Goal: Information Seeking & Learning: Learn about a topic

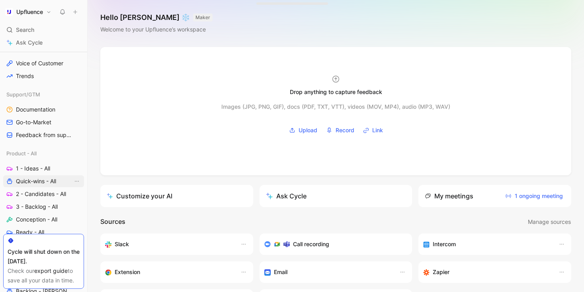
scroll to position [253, 0]
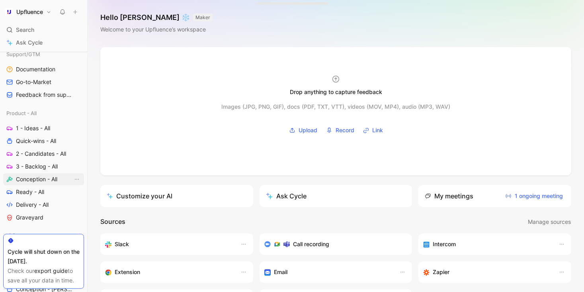
click at [50, 180] on span "Conception - All" at bounding box center [36, 179] width 41 height 8
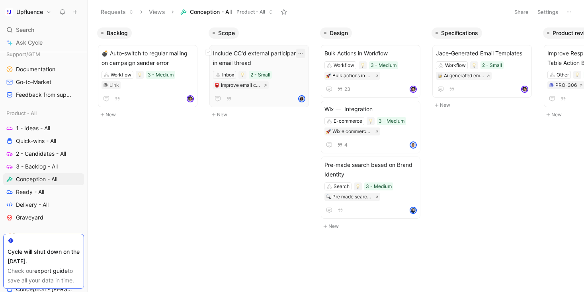
click at [304, 55] on icon "button" at bounding box center [301, 53] width 6 height 6
click at [42, 153] on span "2 - Candidates - All" at bounding box center [41, 154] width 50 height 8
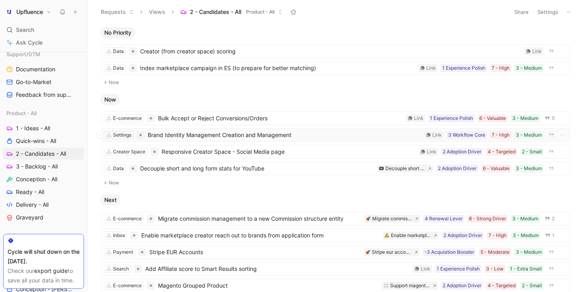
click at [244, 137] on span "Brand Identity Management Creation and Management" at bounding box center [285, 135] width 274 height 10
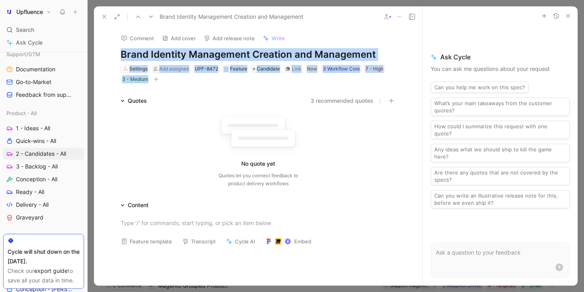
drag, startPoint x: 119, startPoint y: 53, endPoint x: 253, endPoint y: 90, distance: 139.1
click at [253, 90] on div "Comment Add cover Add release note Write Brand Identity Management Creation and…" at bounding box center [258, 156] width 329 height 259
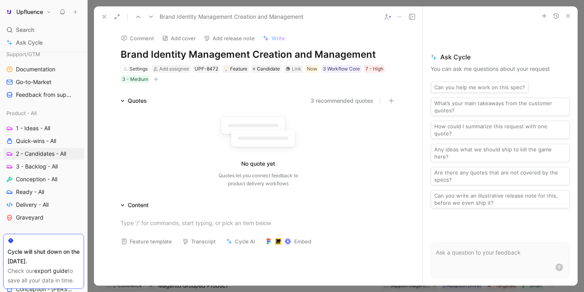
click at [272, 95] on div "Comment Add cover Add release note Write Brand Identity Management Creation and…" at bounding box center [258, 156] width 329 height 259
click at [271, 69] on span "Candidate" at bounding box center [268, 69] width 23 height 8
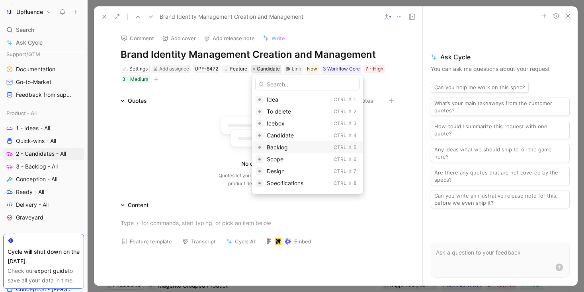
click at [280, 147] on span "Backlog" at bounding box center [277, 147] width 21 height 7
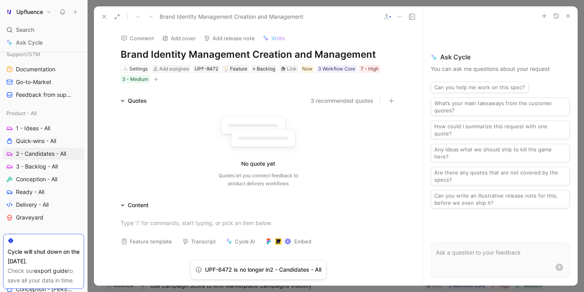
click at [103, 15] on icon at bounding box center [104, 17] width 6 height 6
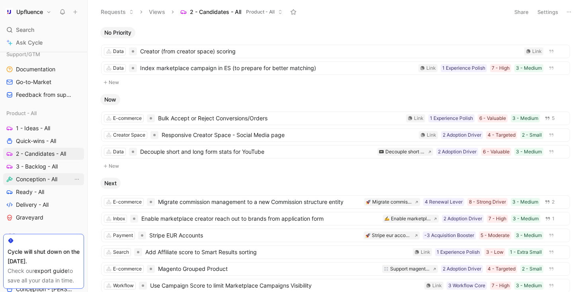
click at [45, 176] on span "Conception - All" at bounding box center [36, 179] width 41 height 8
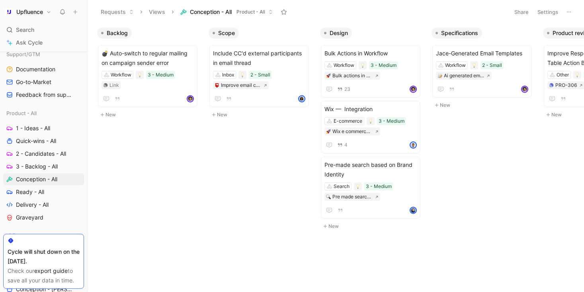
scroll to position [0, 20]
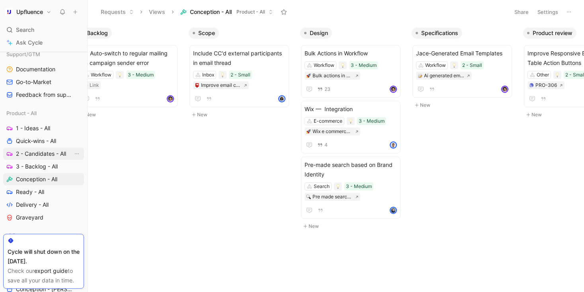
click at [60, 154] on span "2 - Candidates - All" at bounding box center [41, 154] width 50 height 8
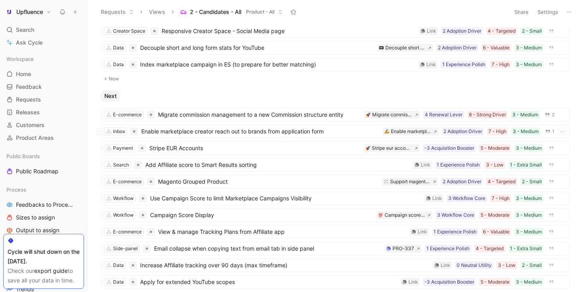
scroll to position [88, 0]
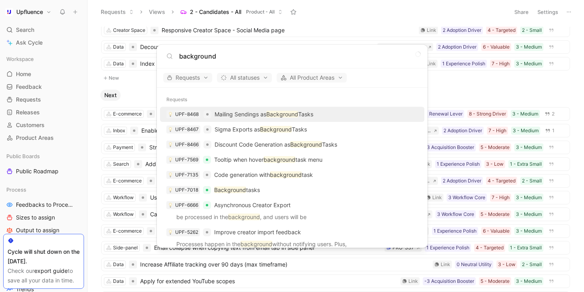
type input "background"
click at [307, 110] on p "Mailing Sendings as Background Tasks" at bounding box center [264, 115] width 99 height 10
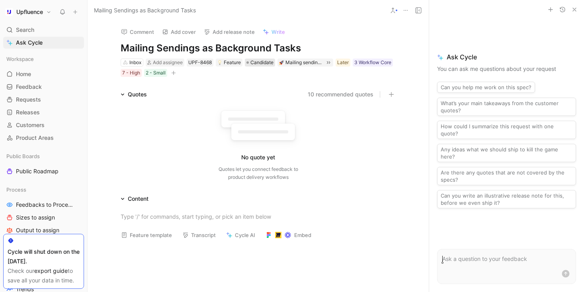
click at [267, 62] on span "Candidate" at bounding box center [262, 63] width 23 height 8
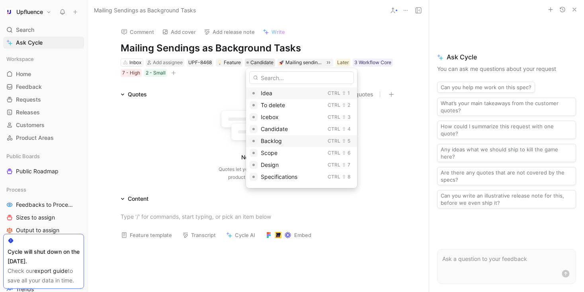
click at [281, 141] on span "Backlog" at bounding box center [271, 140] width 21 height 7
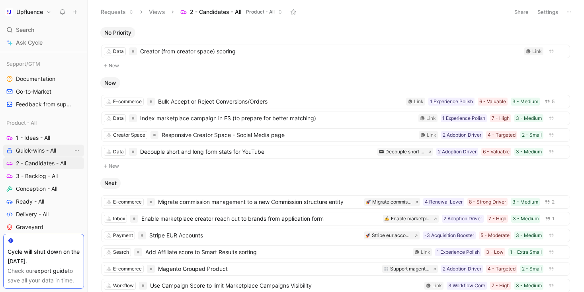
scroll to position [243, 0]
click at [38, 185] on link "Conception - All" at bounding box center [43, 189] width 81 height 12
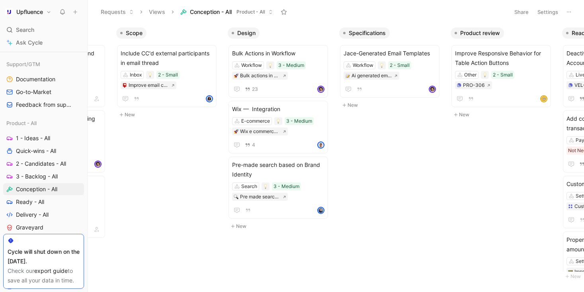
scroll to position [0, 93]
click at [49, 166] on span "2 - Candidates - All" at bounding box center [41, 164] width 50 height 8
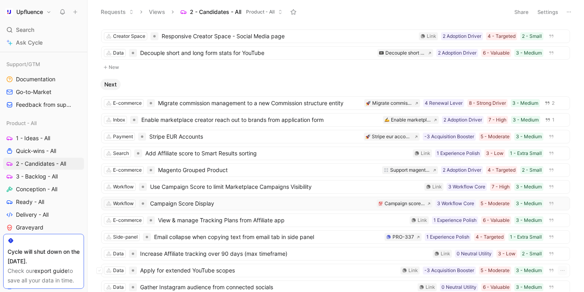
scroll to position [149, 0]
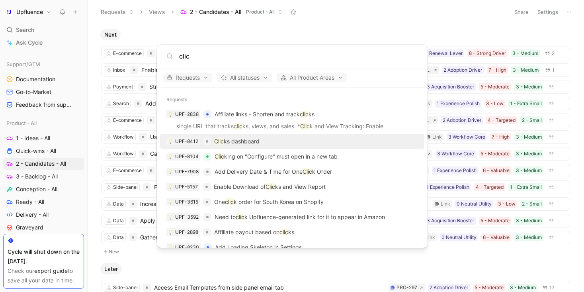
type input "clic"
click at [256, 144] on p "Clic ks dashboard" at bounding box center [236, 142] width 45 height 10
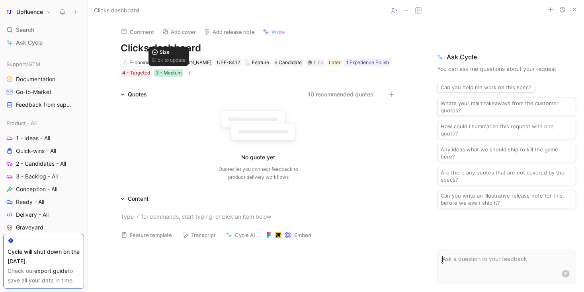
click at [176, 74] on div "3 - Medium" at bounding box center [169, 73] width 26 height 8
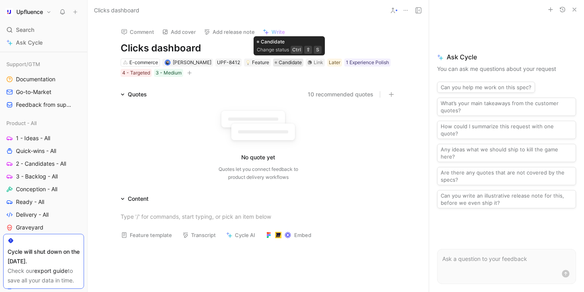
click at [292, 63] on span "Candidate" at bounding box center [290, 63] width 23 height 8
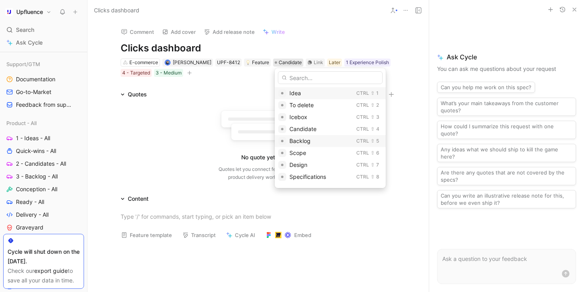
click at [309, 139] on span "Backlog" at bounding box center [300, 140] width 21 height 7
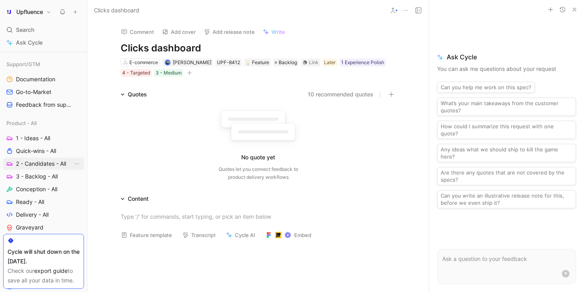
click at [55, 165] on span "2 - Candidates - All" at bounding box center [41, 164] width 50 height 8
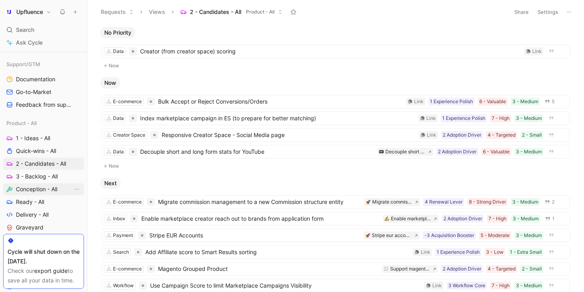
click at [48, 188] on span "Conception - All" at bounding box center [36, 189] width 41 height 8
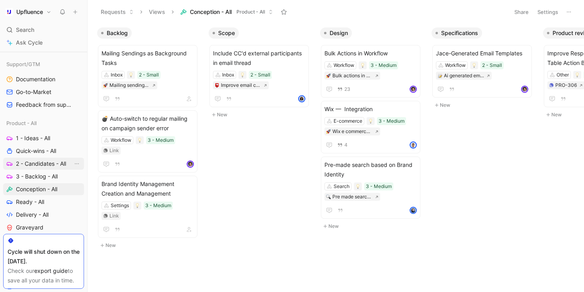
click at [50, 166] on span "2 - Candidates - All" at bounding box center [41, 164] width 50 height 8
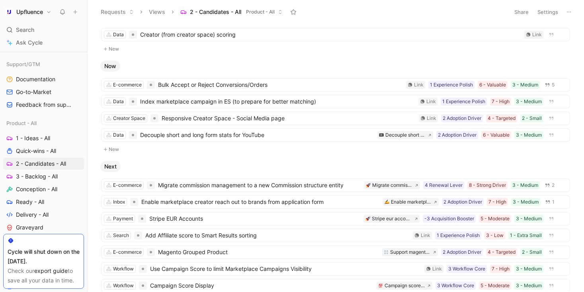
scroll to position [8, 0]
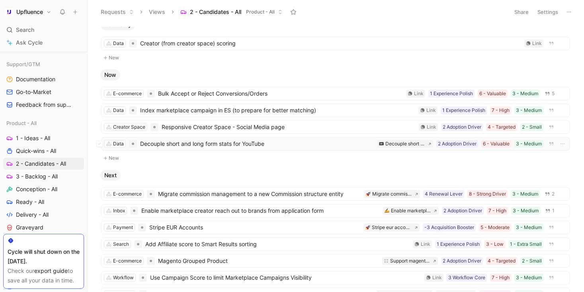
click at [287, 145] on span "Decouple short and long form stats for YouTube" at bounding box center [257, 144] width 234 height 10
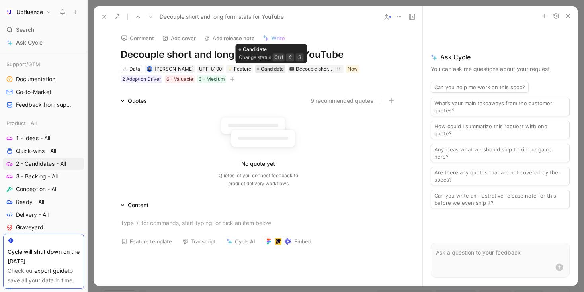
click at [274, 68] on span "Candidate" at bounding box center [272, 69] width 23 height 8
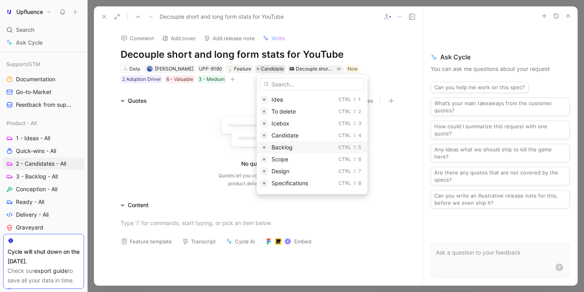
scroll to position [39, 0]
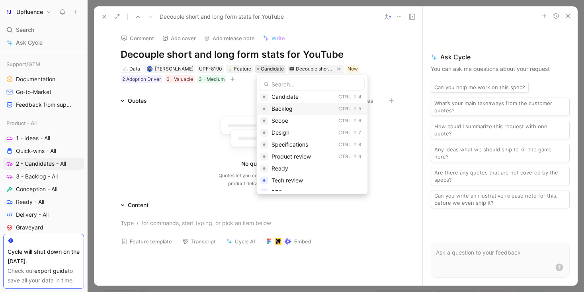
click at [291, 112] on span "Backlog" at bounding box center [282, 108] width 21 height 7
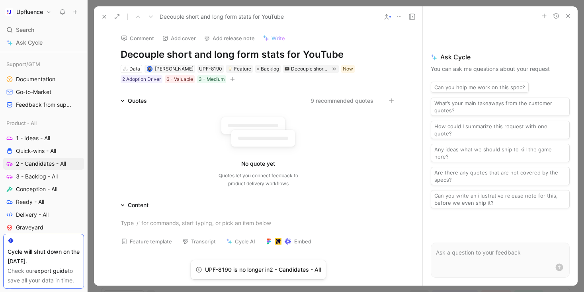
click at [106, 19] on icon at bounding box center [104, 17] width 6 height 6
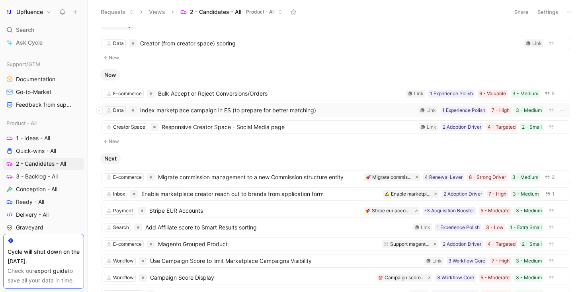
click at [239, 114] on span "Index marketplace campaign in ES (to prepare for better matching)" at bounding box center [277, 111] width 275 height 10
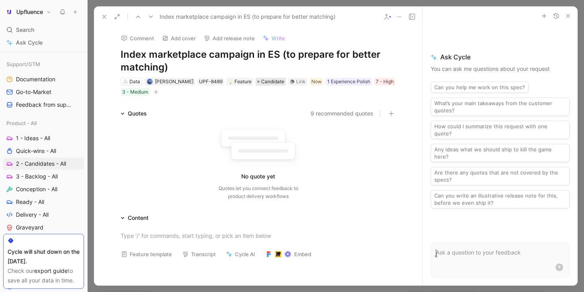
click at [279, 83] on span "Candidate" at bounding box center [272, 82] width 23 height 8
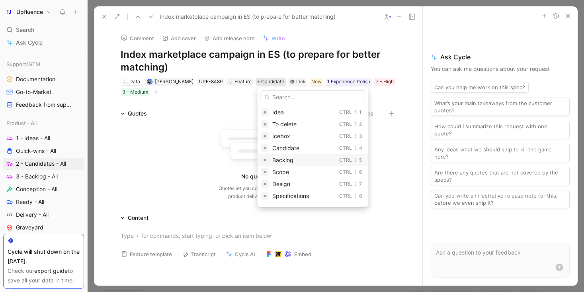
click at [283, 159] on span "Backlog" at bounding box center [282, 160] width 21 height 7
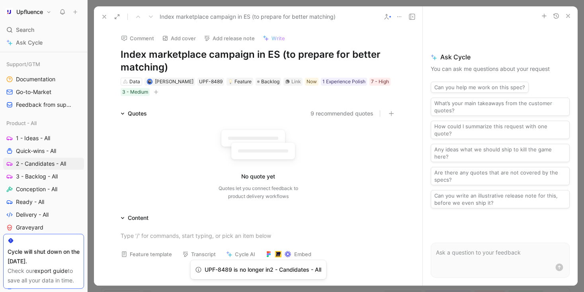
click at [103, 16] on icon at bounding box center [104, 17] width 6 height 6
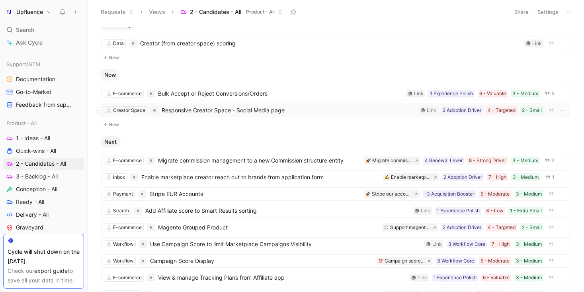
click at [346, 110] on span "Responsive Creator Space - Social Media page" at bounding box center [289, 111] width 254 height 10
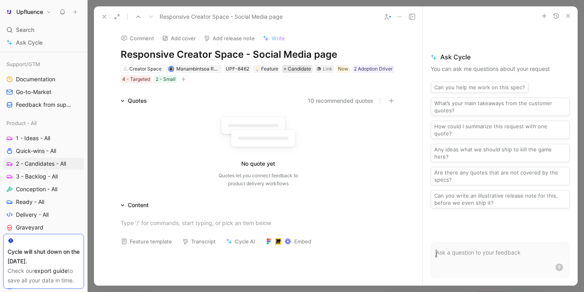
click at [300, 70] on span "Candidate" at bounding box center [299, 69] width 23 height 8
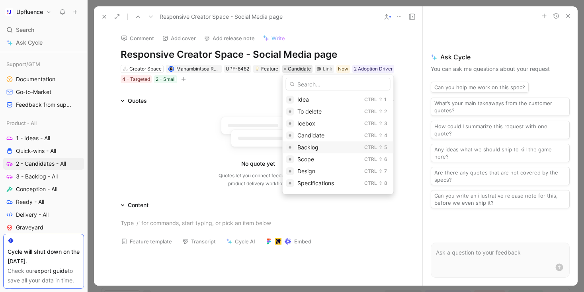
click at [321, 144] on div "Backlog" at bounding box center [330, 148] width 64 height 10
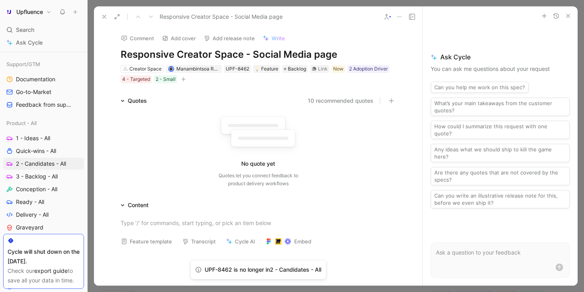
click at [108, 14] on button at bounding box center [104, 16] width 11 height 11
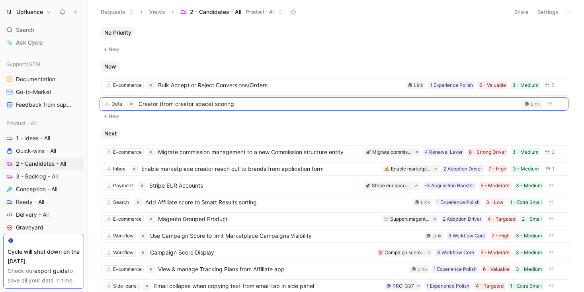
drag, startPoint x: 269, startPoint y: 51, endPoint x: 267, endPoint y: 104, distance: 52.6
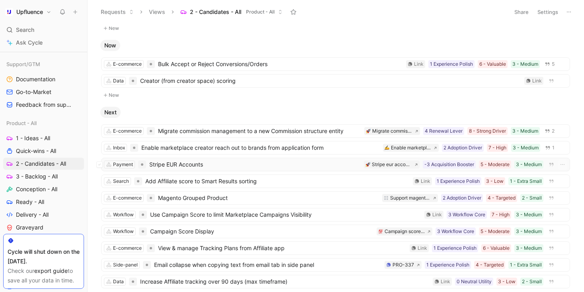
scroll to position [23, 0]
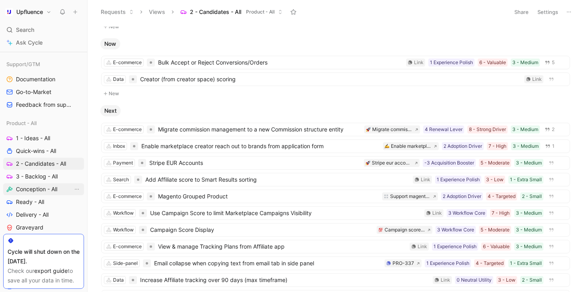
click at [47, 190] on span "Conception - All" at bounding box center [36, 189] width 41 height 8
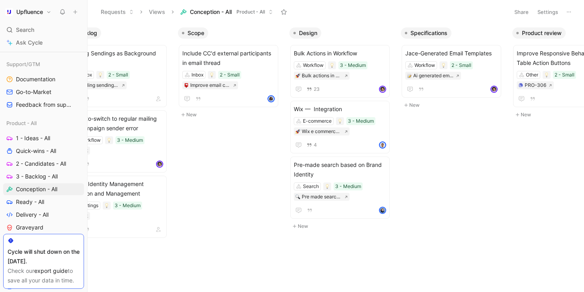
scroll to position [0, 185]
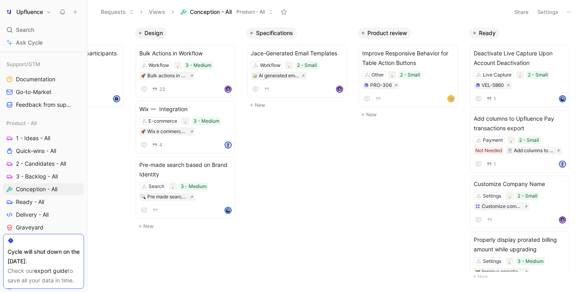
click at [333, 167] on div "Backlog Mailing Sendings as Background Tasks Inbox 2 - Small Mailing sendings a…" at bounding box center [336, 158] width 497 height 268
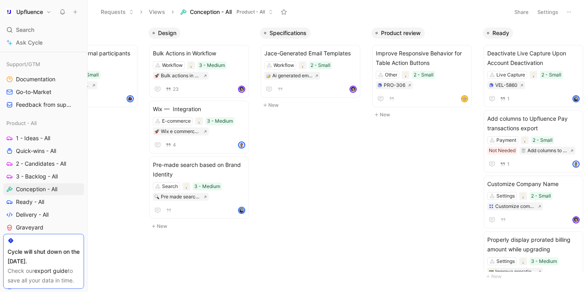
scroll to position [0, 0]
